Goal: Browse casually: Explore the website without a specific task or goal

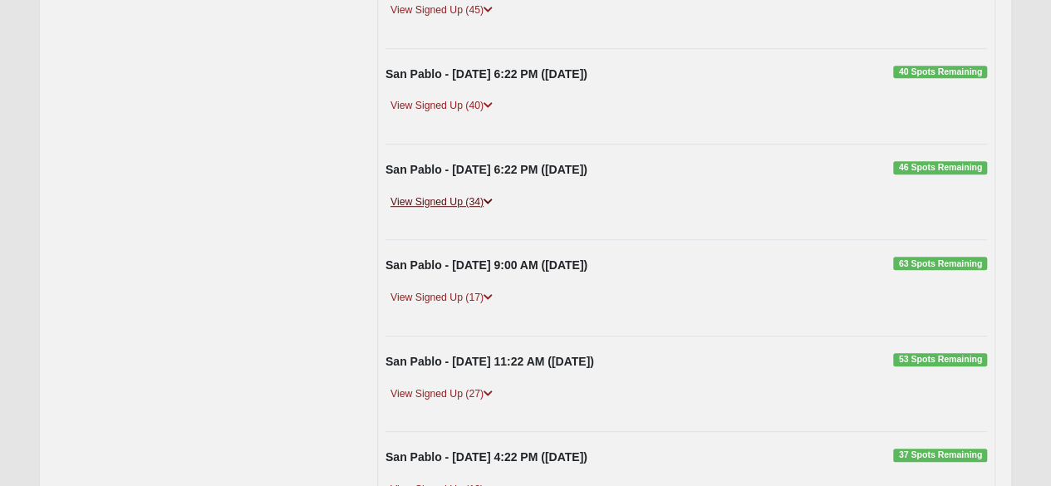
scroll to position [396, 0]
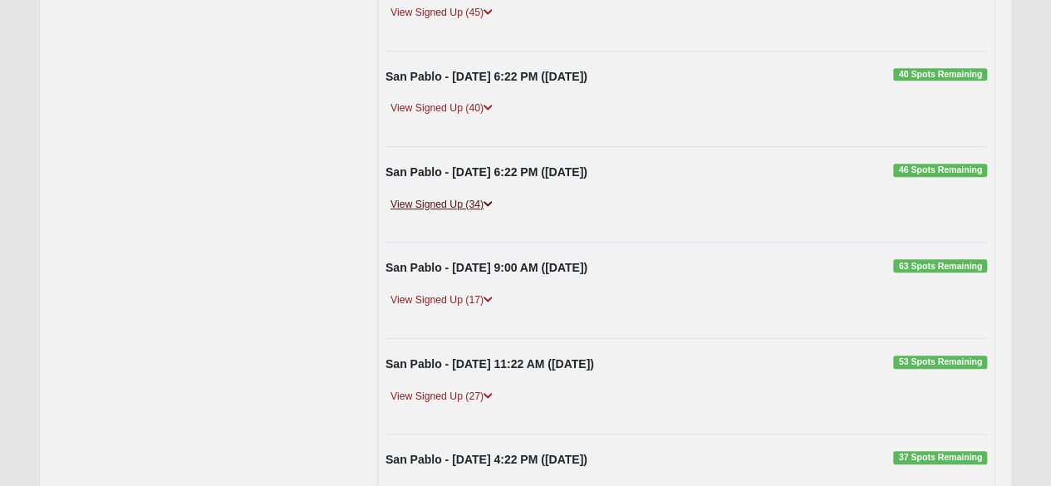
click at [459, 197] on link "View Signed Up (34)" at bounding box center [441, 204] width 112 height 17
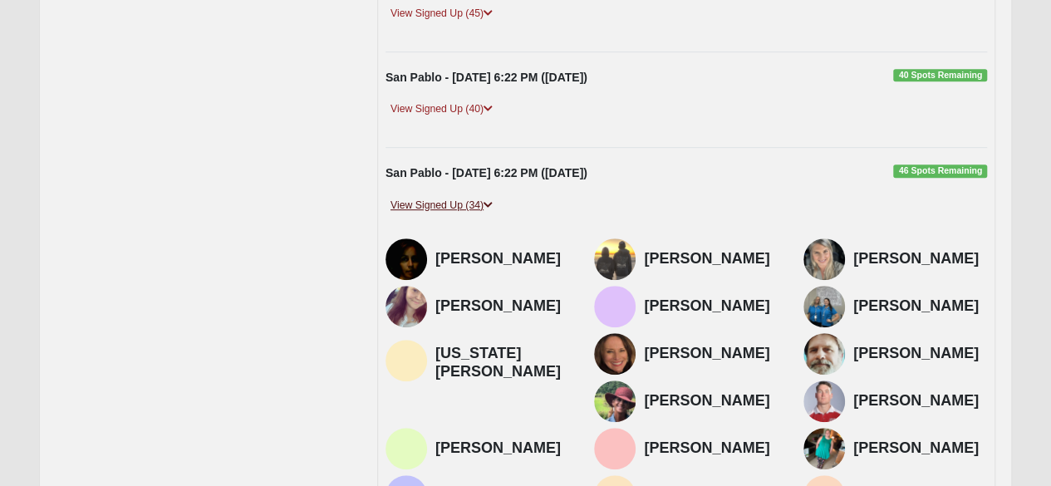
scroll to position [390, 0]
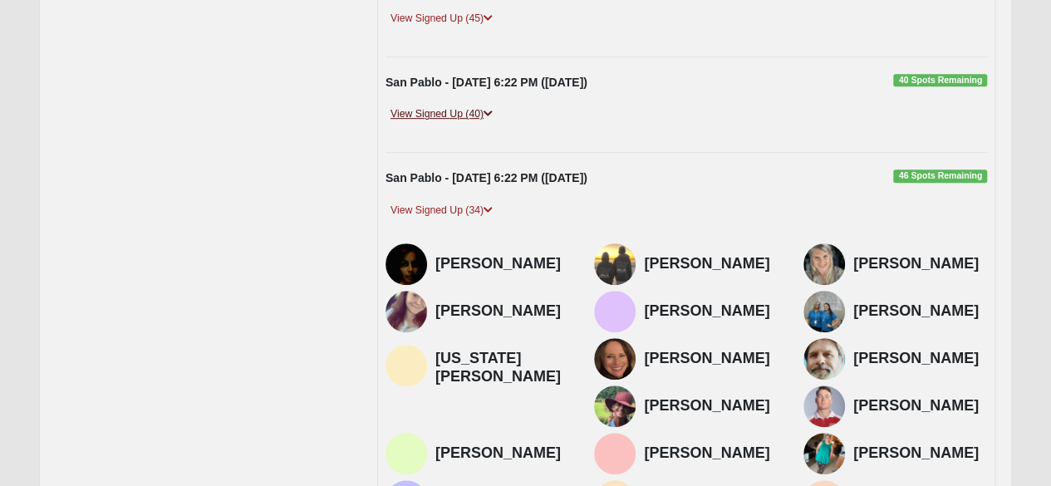
click at [448, 105] on link "View Signed Up (40)" at bounding box center [441, 113] width 112 height 17
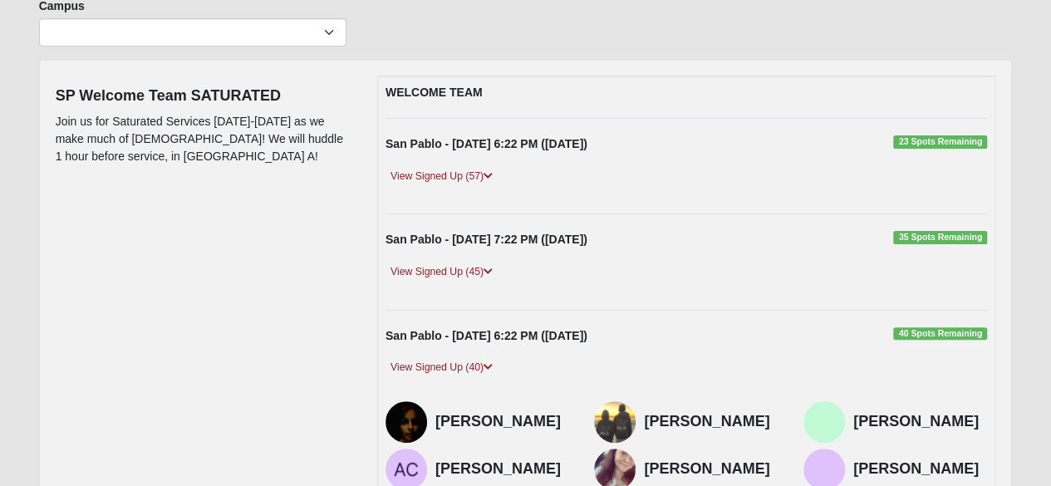
scroll to position [0, 0]
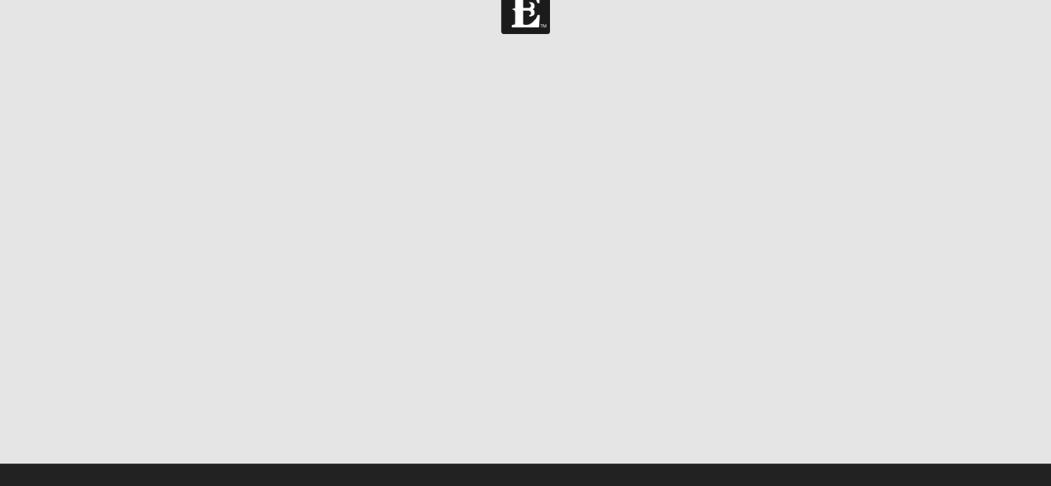
scroll to position [55, 0]
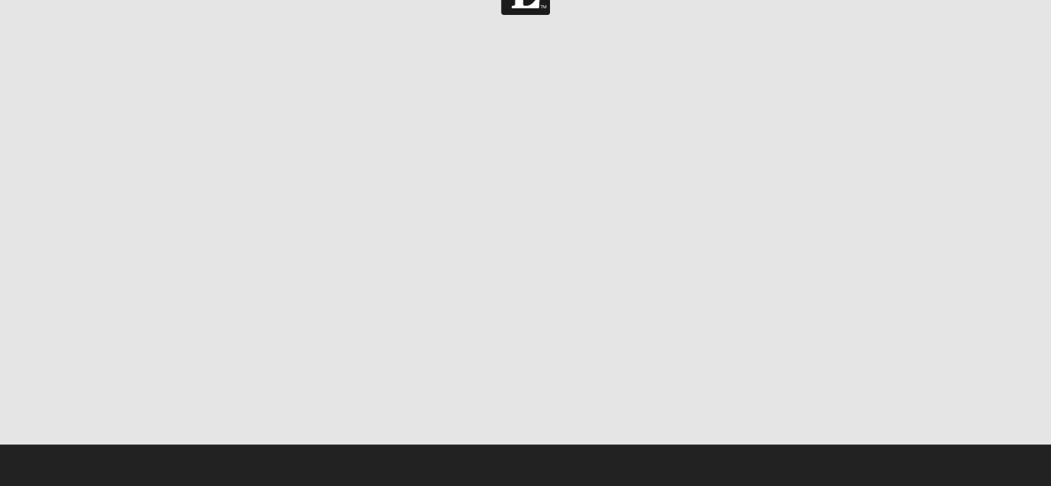
click at [979, 174] on center at bounding box center [526, 238] width 974 height 410
drag, startPoint x: 888, startPoint y: 257, endPoint x: 930, endPoint y: 37, distance: 223.4
click at [930, 37] on center at bounding box center [526, 238] width 974 height 410
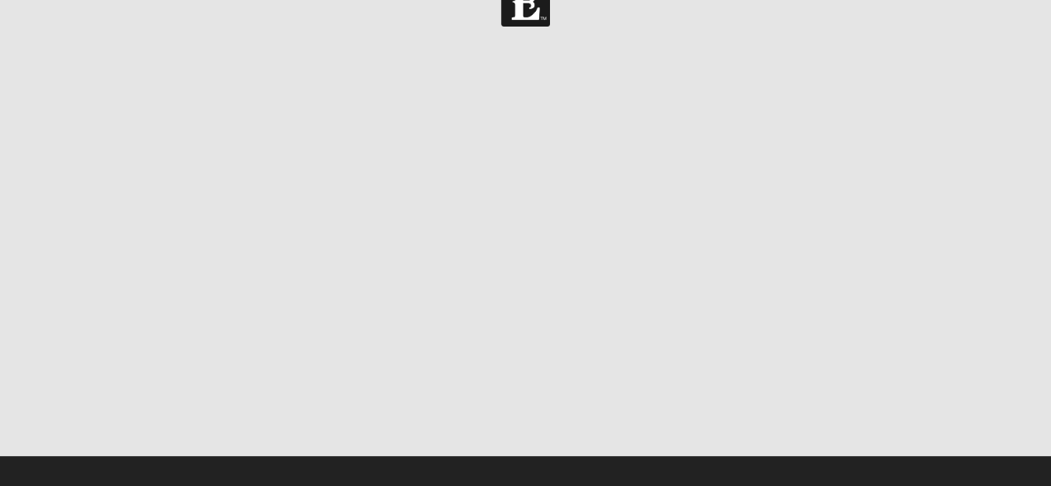
scroll to position [55, 0]
